Goal: Task Accomplishment & Management: Manage account settings

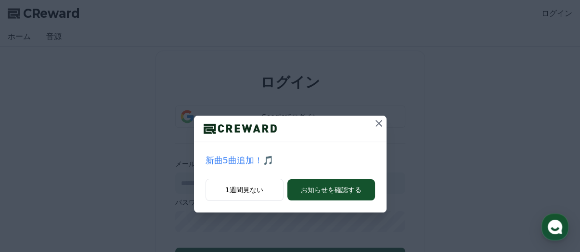
click at [378, 125] on icon at bounding box center [379, 123] width 7 height 7
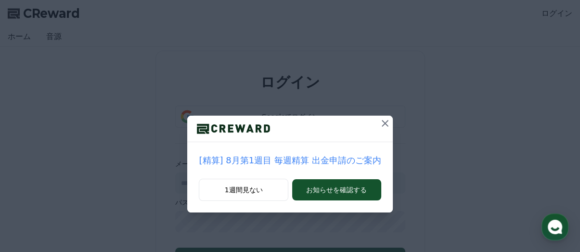
click at [388, 125] on button at bounding box center [385, 123] width 15 height 15
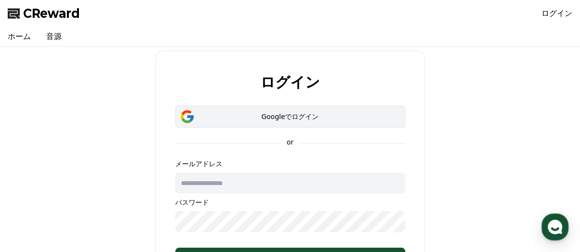
click at [314, 124] on button "Googleでログイン" at bounding box center [290, 116] width 230 height 22
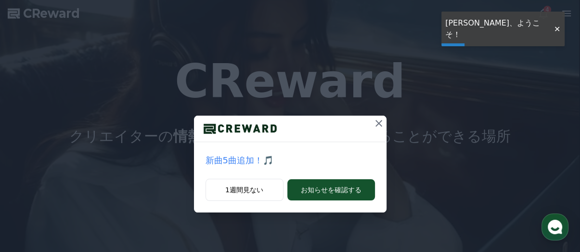
click at [557, 26] on div at bounding box center [556, 29] width 15 height 9
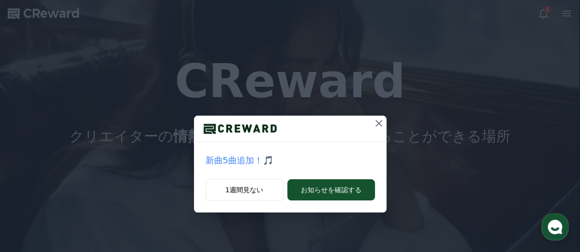
click at [378, 126] on icon at bounding box center [379, 124] width 12 height 12
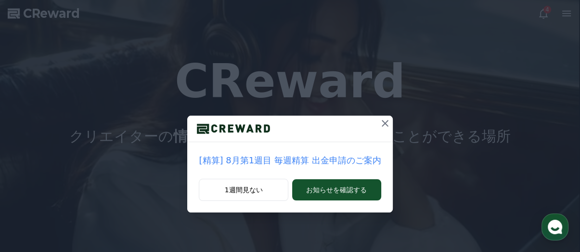
click at [542, 13] on div "[精算] 8月第1週目 毎週精算 出金申請のご案内 1週間見ない お知らせを確認する" at bounding box center [290, 114] width 580 height 228
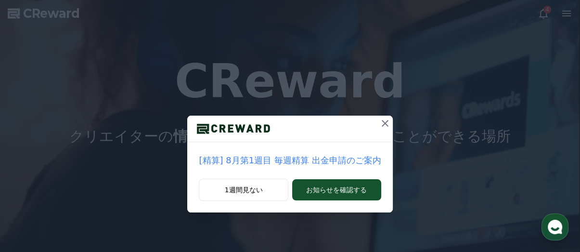
click at [382, 118] on icon at bounding box center [385, 124] width 12 height 12
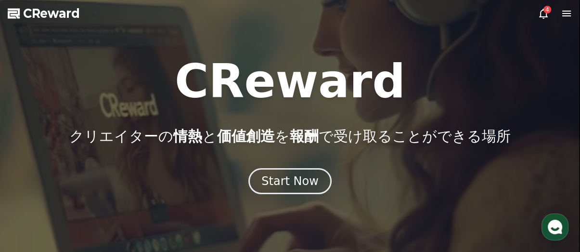
click at [540, 13] on icon at bounding box center [544, 14] width 12 height 12
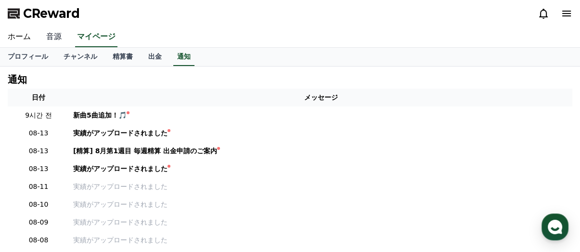
click at [48, 38] on link "音源" at bounding box center [54, 37] width 31 height 20
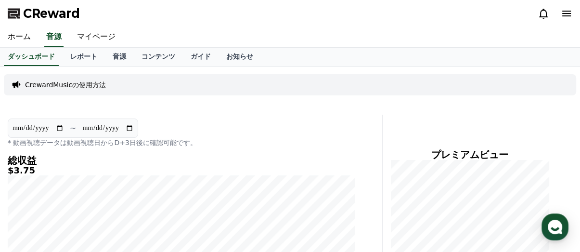
click at [60, 127] on input "**********" at bounding box center [38, 128] width 52 height 11
type input "**********"
